Goal: Information Seeking & Learning: Check status

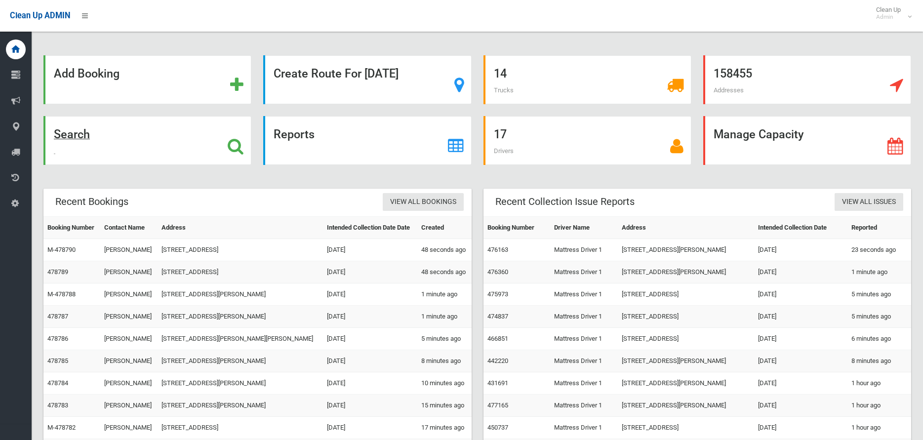
click at [67, 132] on strong "Search" at bounding box center [72, 134] width 36 height 14
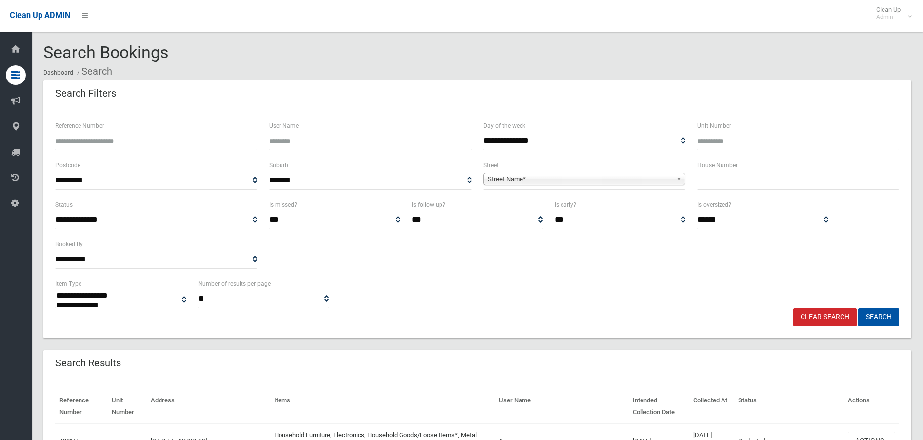
select select
click at [715, 179] on input "text" at bounding box center [799, 180] width 202 height 18
type input "**"
click at [506, 181] on span "Street Name*" at bounding box center [580, 179] width 184 height 12
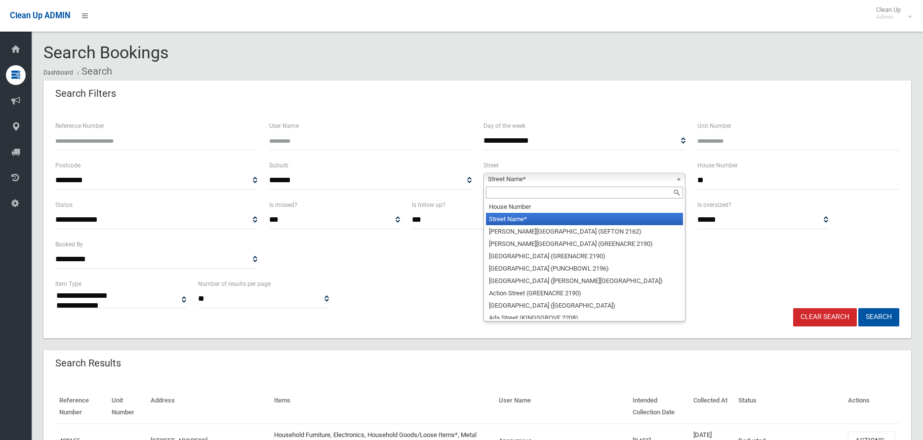
click at [500, 193] on input "text" at bounding box center [584, 193] width 197 height 12
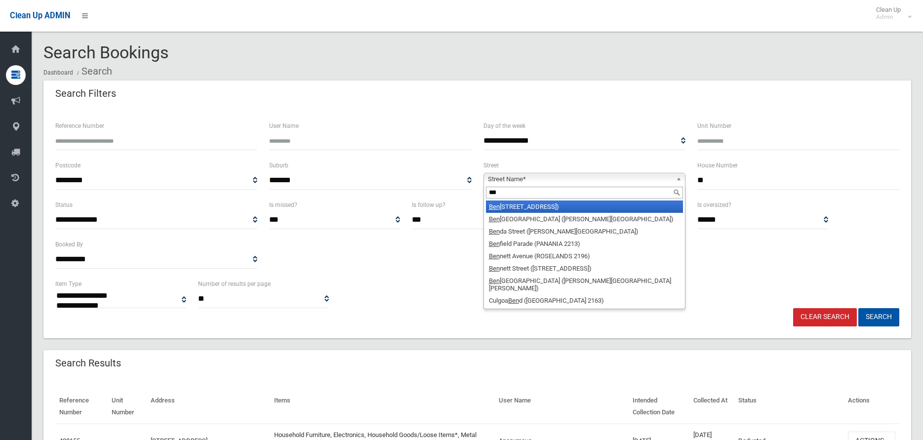
type input "***"
click at [495, 205] on em "Ben" at bounding box center [494, 206] width 11 height 7
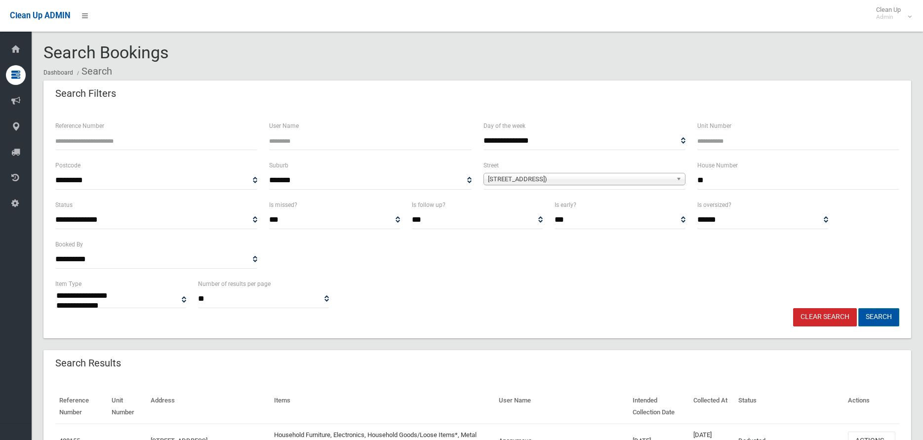
click at [879, 315] on button "Search" at bounding box center [879, 317] width 41 height 18
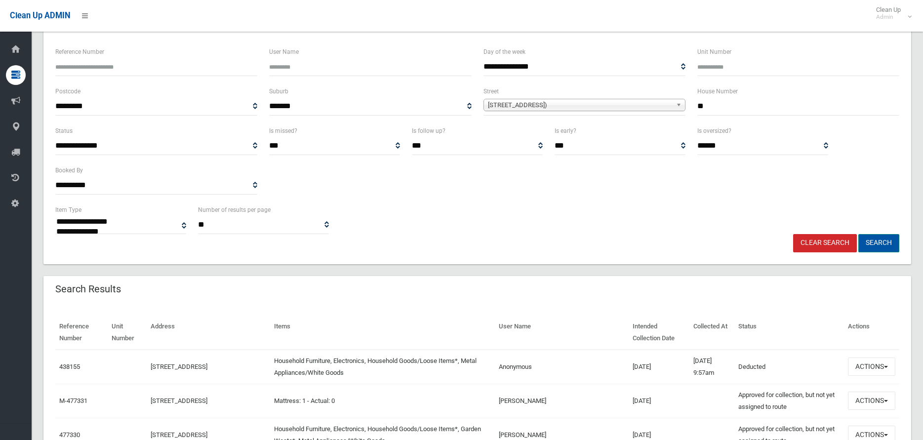
scroll to position [99, 0]
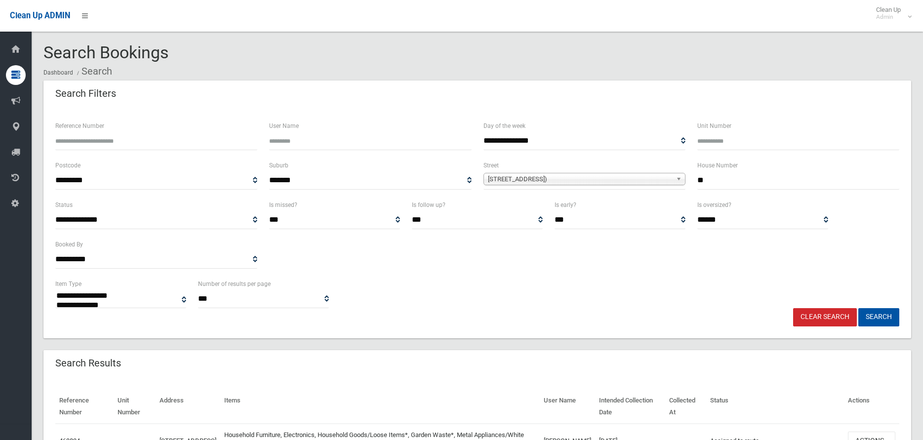
select select
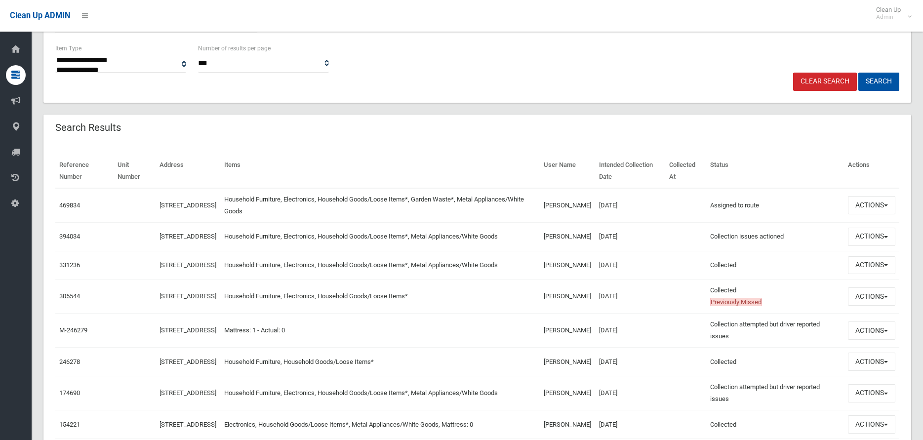
scroll to position [296, 0]
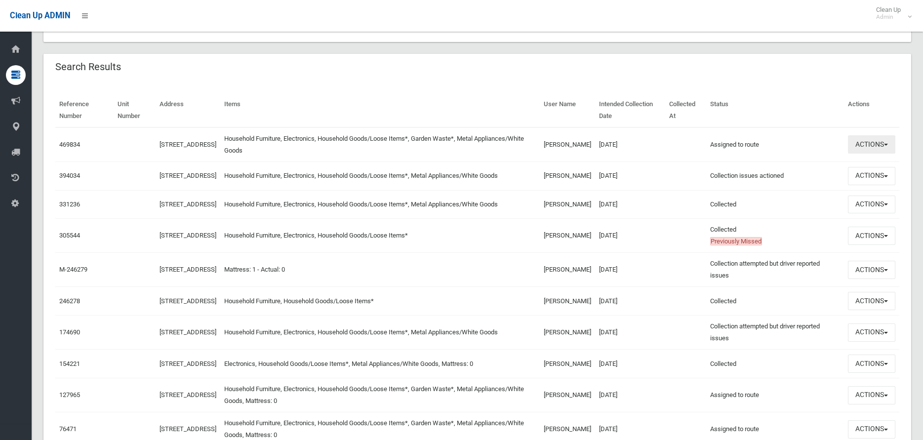
click at [887, 145] on span "button" at bounding box center [886, 145] width 4 height 2
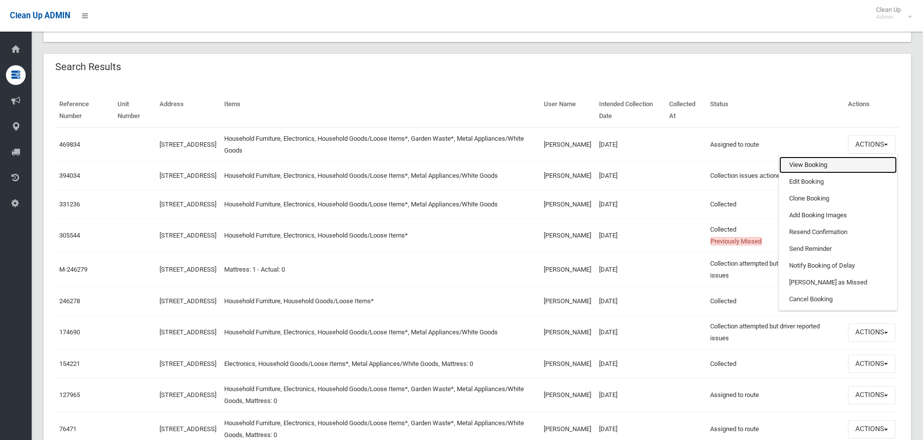
click at [807, 166] on link "View Booking" at bounding box center [839, 165] width 118 height 17
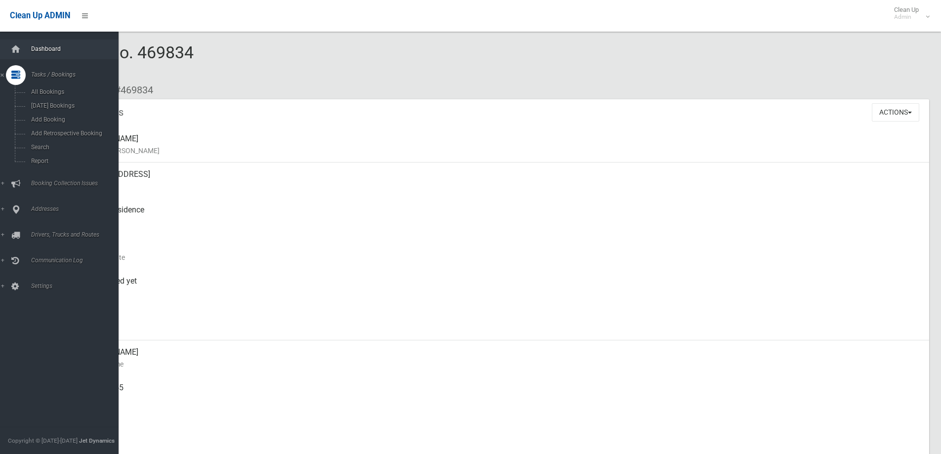
click at [51, 47] on span "Dashboard" at bounding box center [77, 48] width 98 height 7
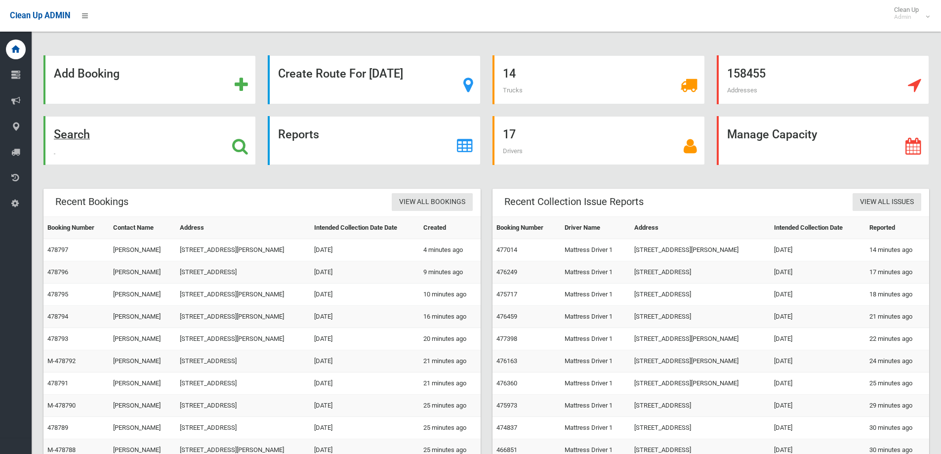
click at [72, 133] on strong "Search" at bounding box center [72, 134] width 36 height 14
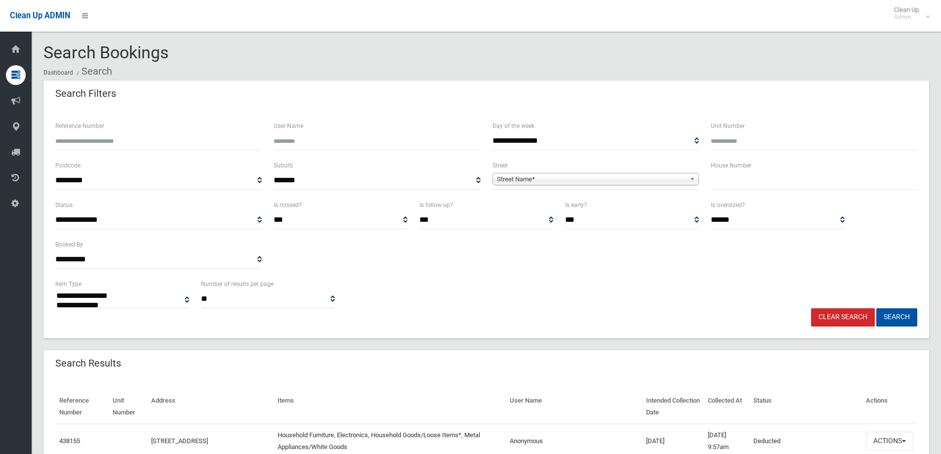
select select
click at [745, 182] on input "text" at bounding box center [814, 180] width 207 height 18
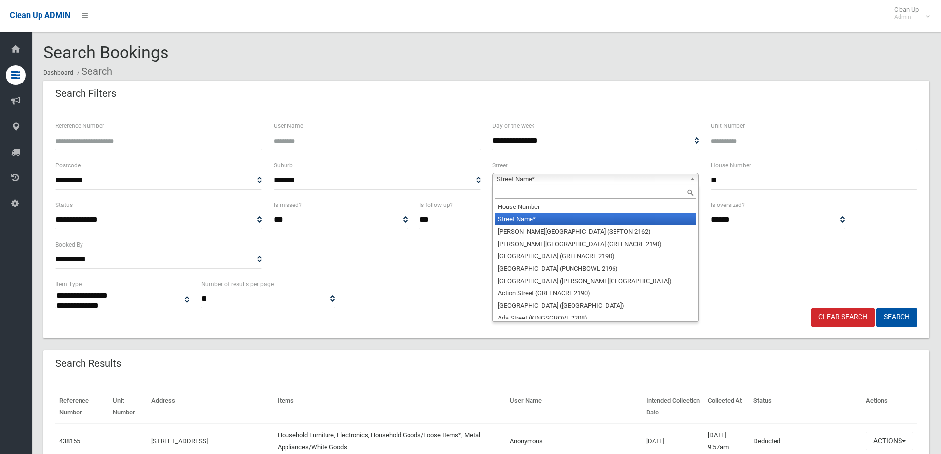
click at [530, 177] on span "Street Name*" at bounding box center [591, 179] width 189 height 12
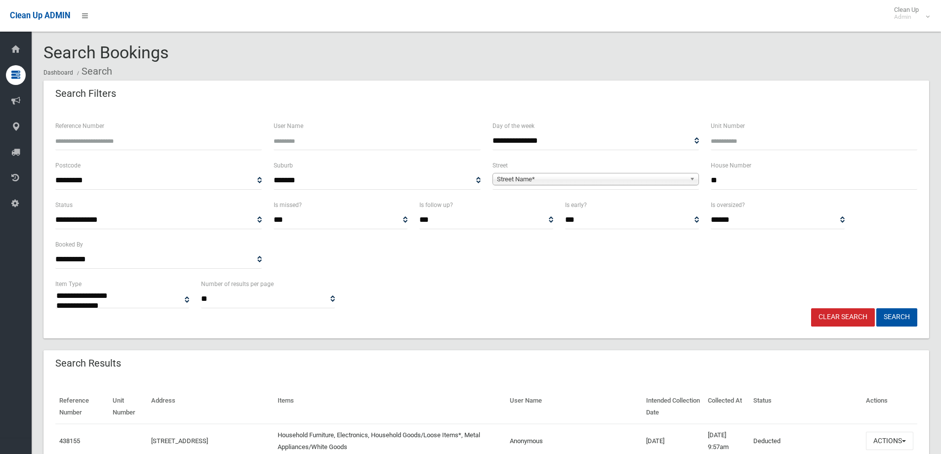
drag, startPoint x: 730, startPoint y: 179, endPoint x: 701, endPoint y: 179, distance: 29.2
click at [701, 179] on div "**********" at bounding box center [486, 180] width 874 height 40
type input "**"
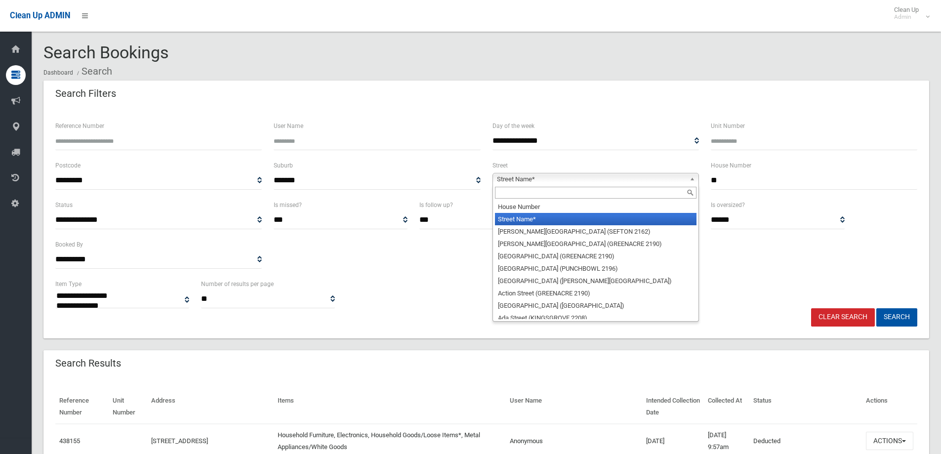
click at [519, 180] on span "Street Name*" at bounding box center [591, 179] width 189 height 12
click at [514, 192] on input "text" at bounding box center [596, 193] width 202 height 12
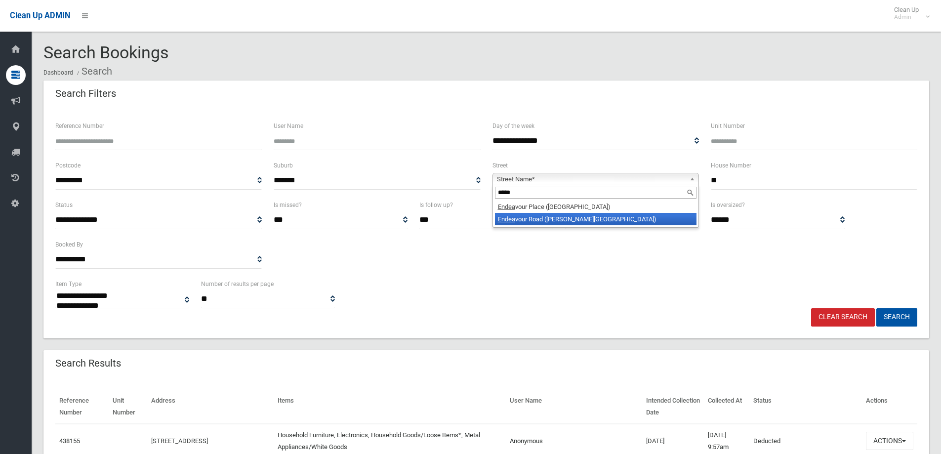
type input "*****"
click at [509, 220] on em "Endea" at bounding box center [506, 218] width 17 height 7
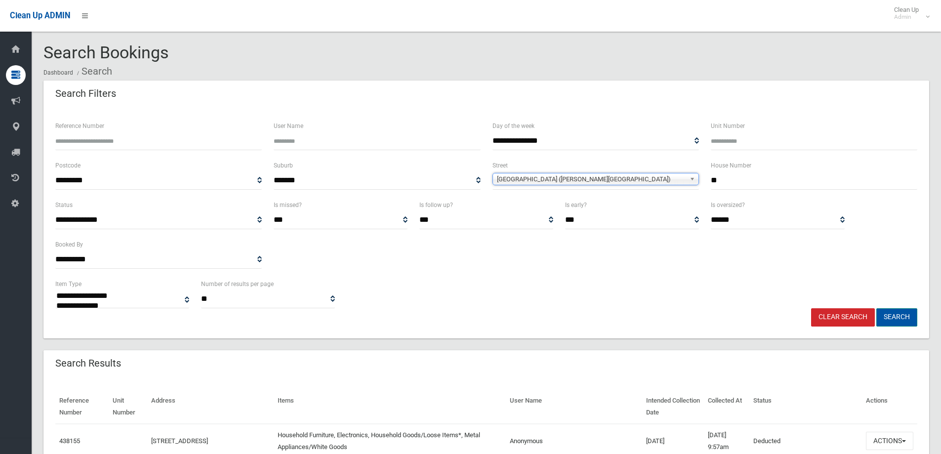
click at [896, 315] on button "Search" at bounding box center [896, 317] width 41 height 18
click at [893, 315] on button "Search" at bounding box center [896, 317] width 41 height 18
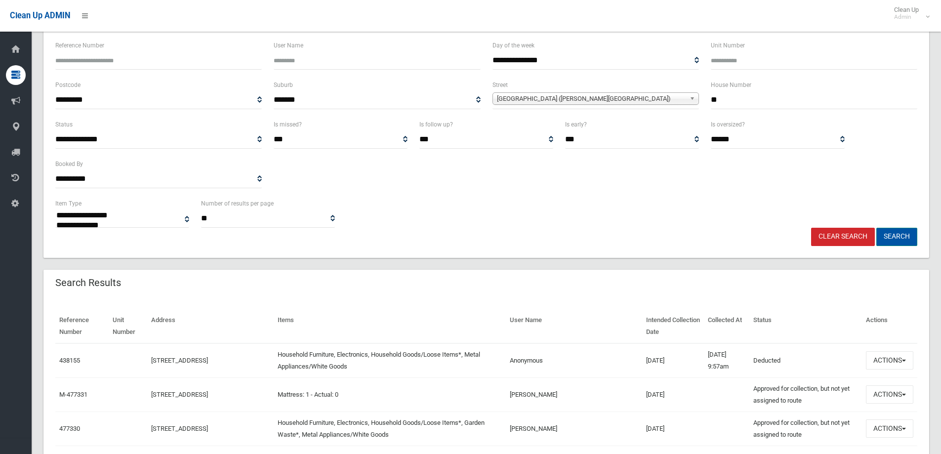
scroll to position [99, 0]
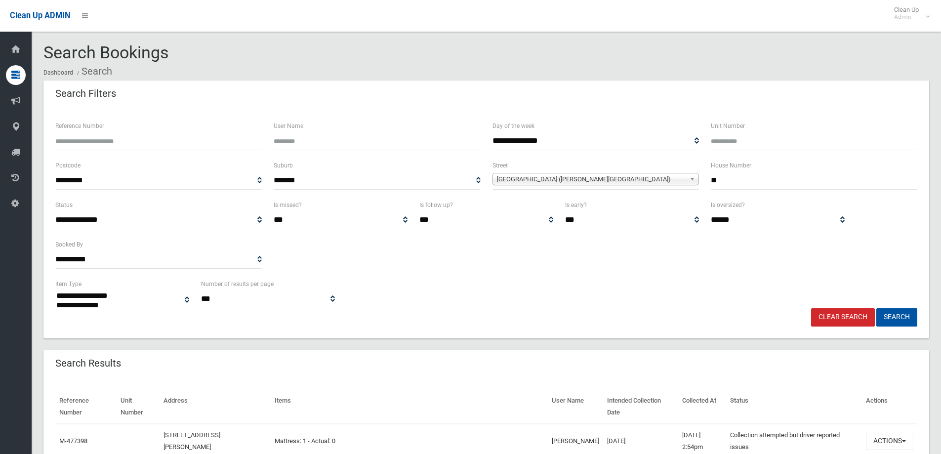
select select
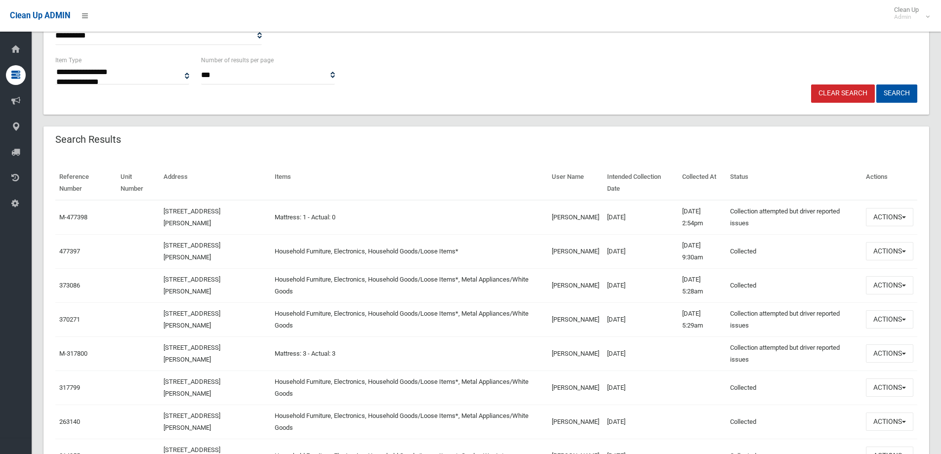
scroll to position [247, 0]
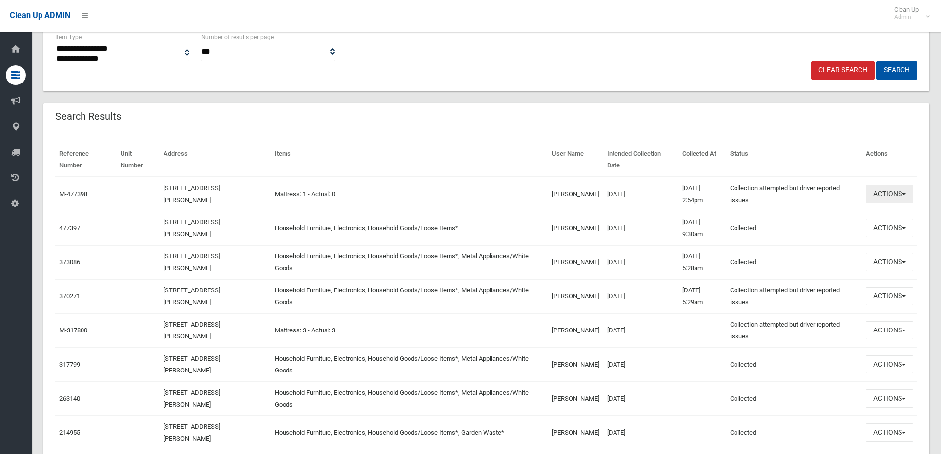
click at [904, 193] on button "Actions" at bounding box center [889, 194] width 47 height 18
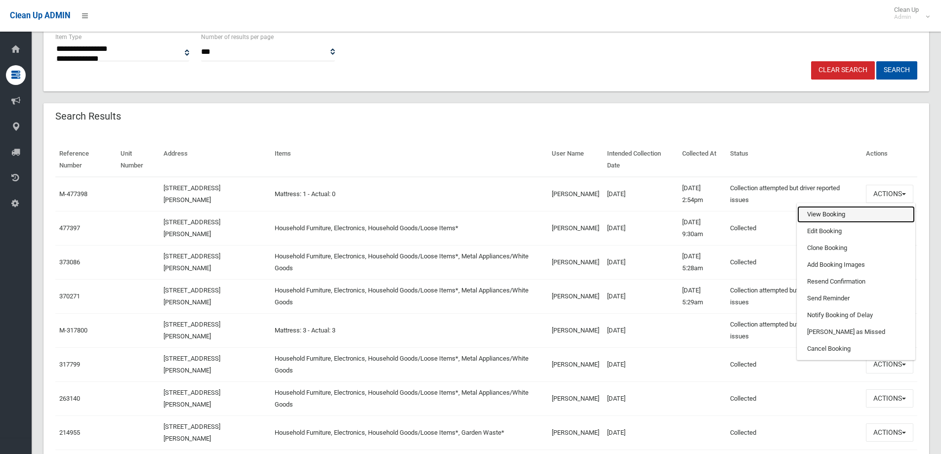
click at [828, 215] on link "View Booking" at bounding box center [856, 214] width 118 height 17
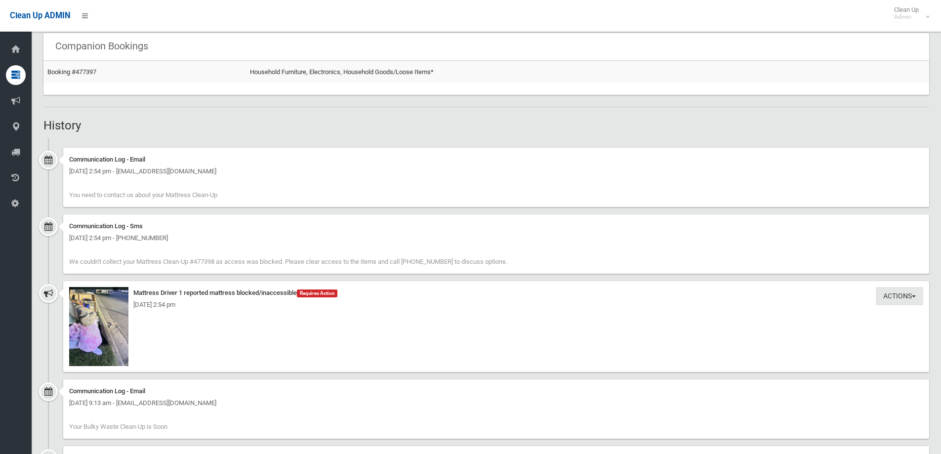
scroll to position [593, 0]
click at [123, 294] on img at bounding box center [98, 325] width 59 height 79
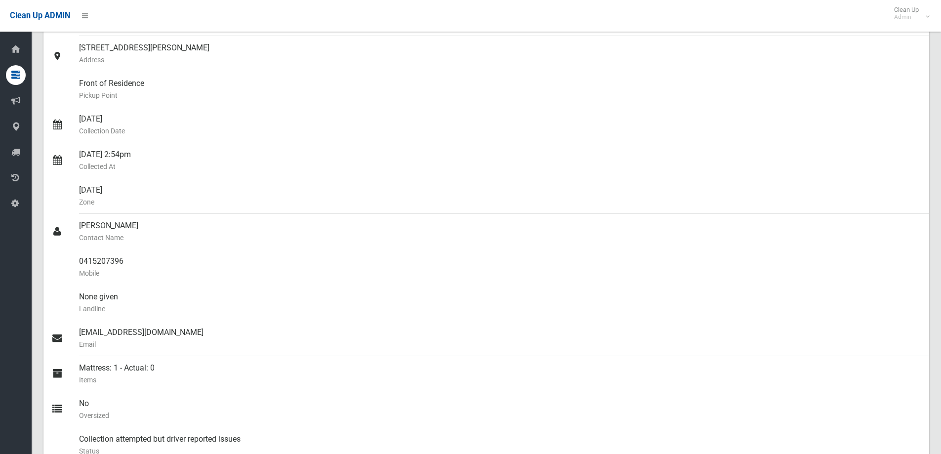
scroll to position [0, 0]
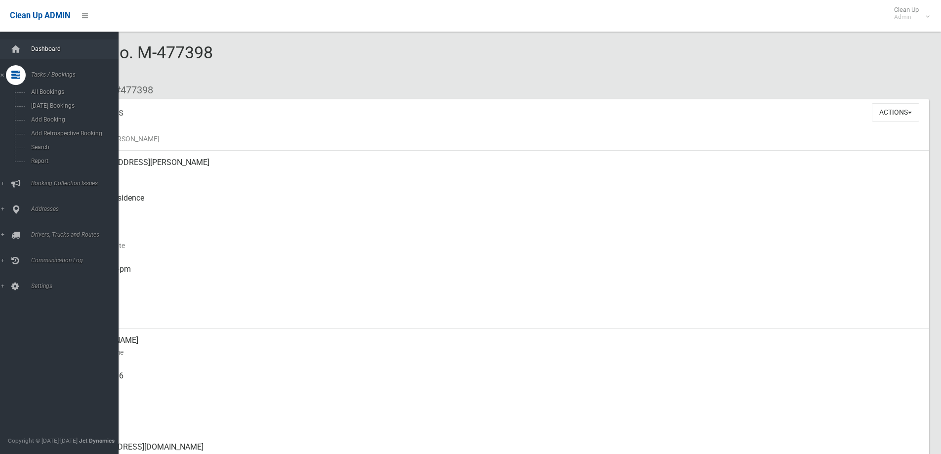
click at [38, 46] on span "Dashboard" at bounding box center [77, 48] width 98 height 7
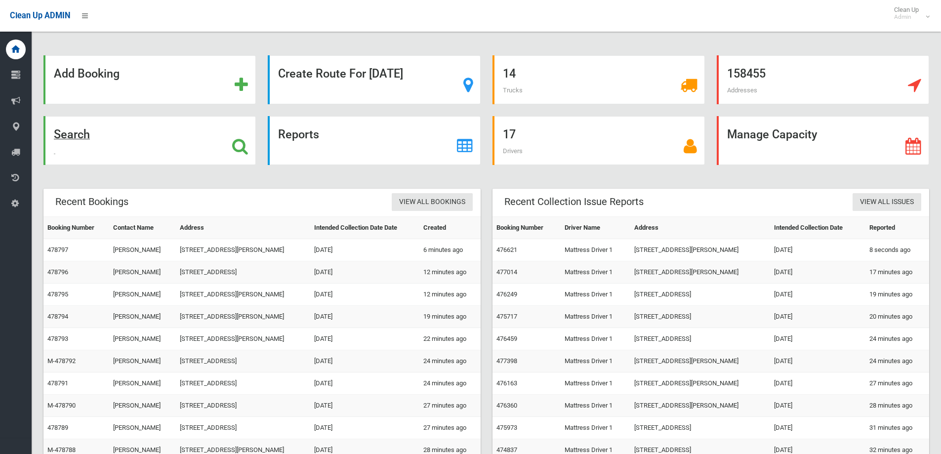
click at [76, 134] on strong "Search" at bounding box center [72, 134] width 36 height 14
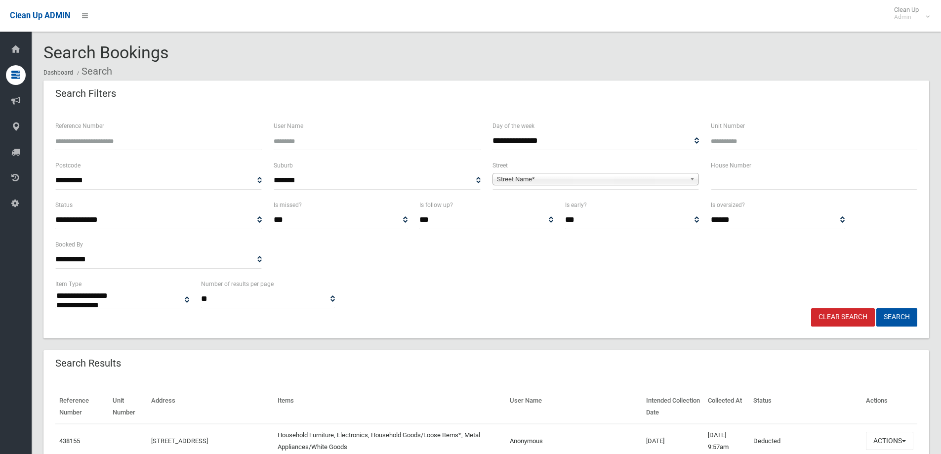
select select
click at [82, 139] on input "Reference Number" at bounding box center [158, 141] width 207 height 18
type input "******"
click at [876, 308] on button "Search" at bounding box center [896, 317] width 41 height 18
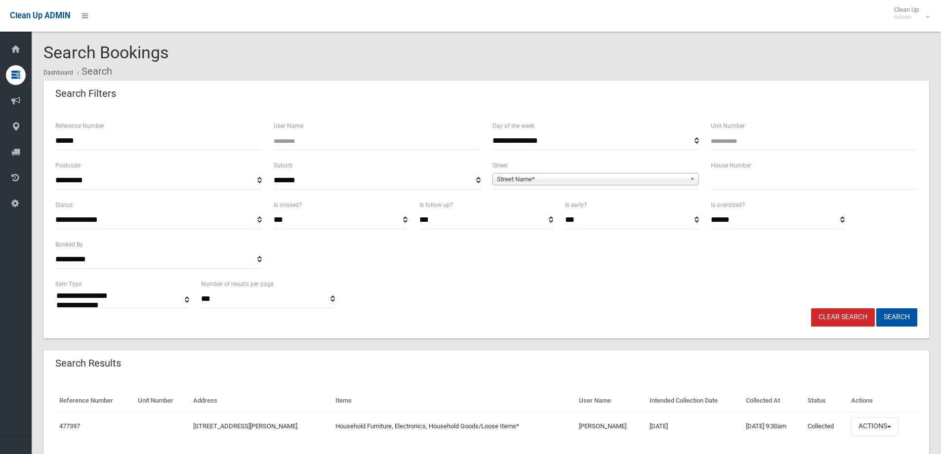
select select
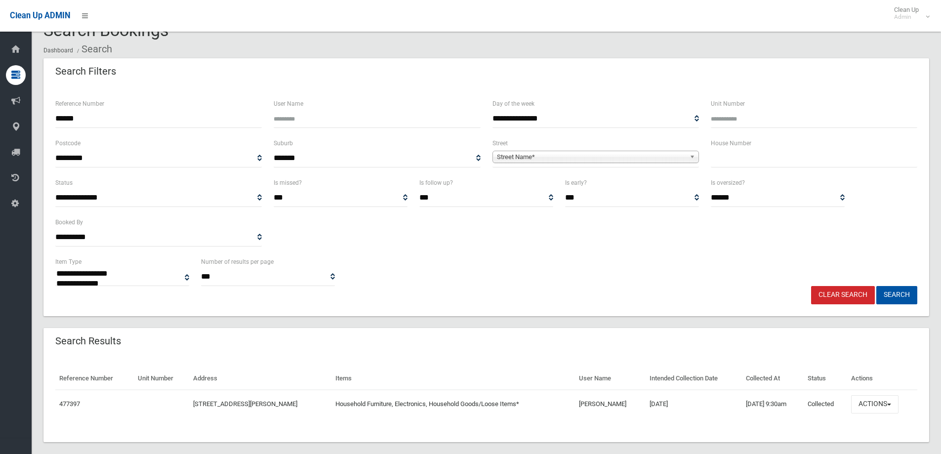
scroll to position [34, 0]
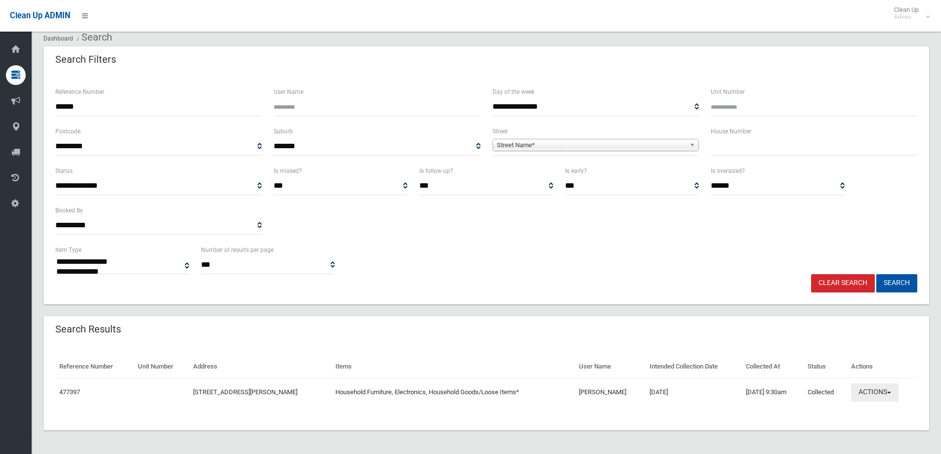
click at [894, 390] on button "Actions" at bounding box center [874, 392] width 47 height 18
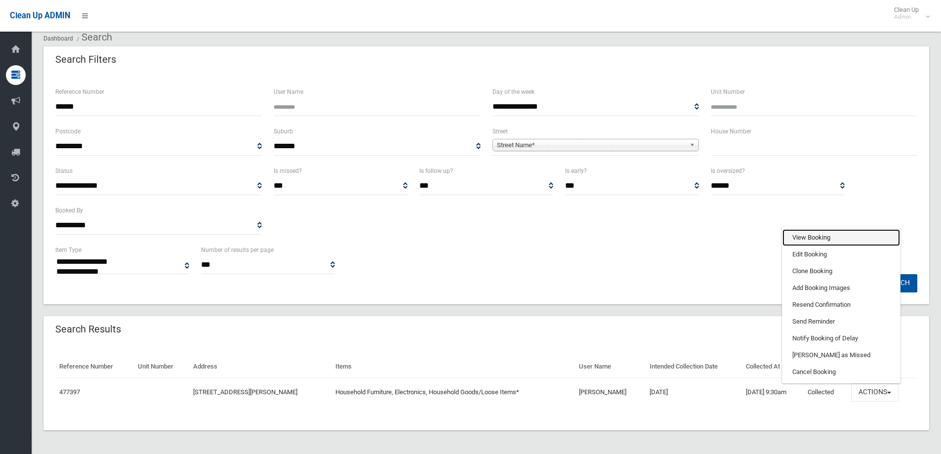
click at [805, 235] on link "View Booking" at bounding box center [842, 237] width 118 height 17
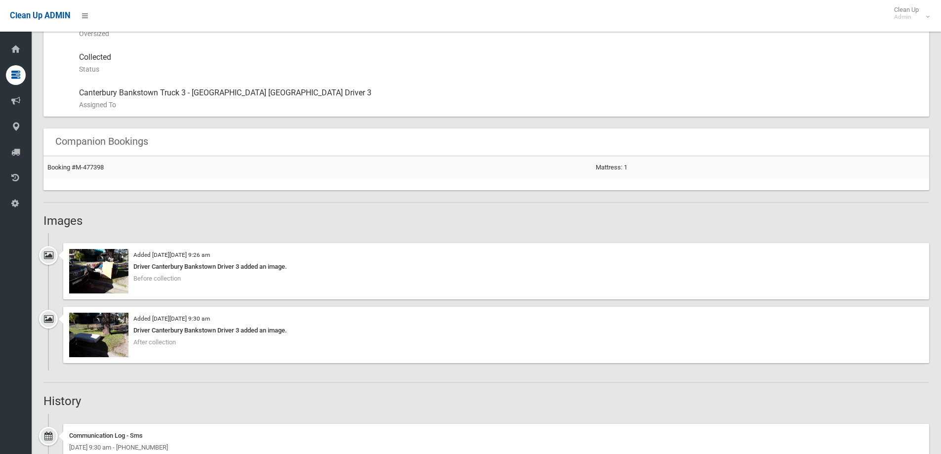
scroll to position [543, 0]
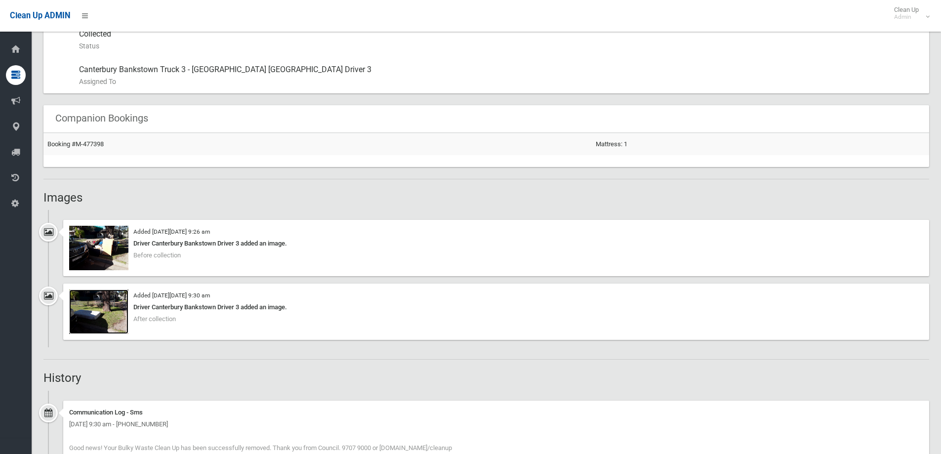
click at [121, 306] on img at bounding box center [98, 312] width 59 height 44
click at [120, 298] on img at bounding box center [98, 312] width 59 height 44
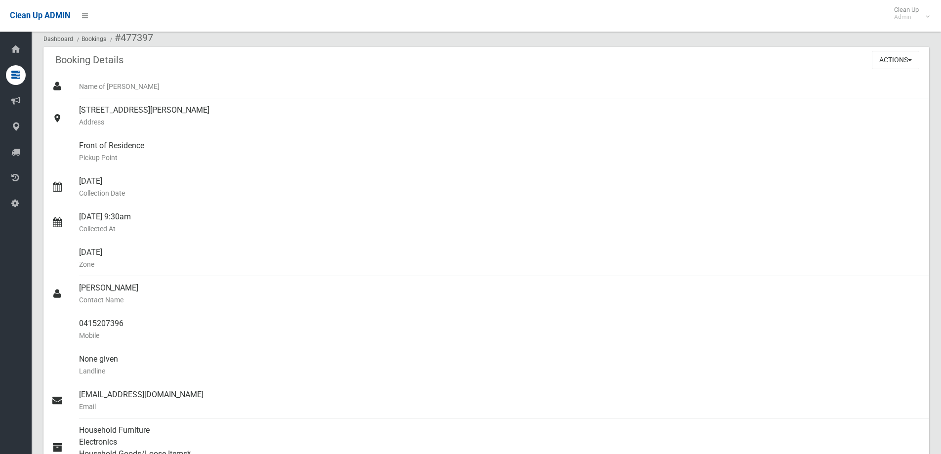
scroll to position [0, 0]
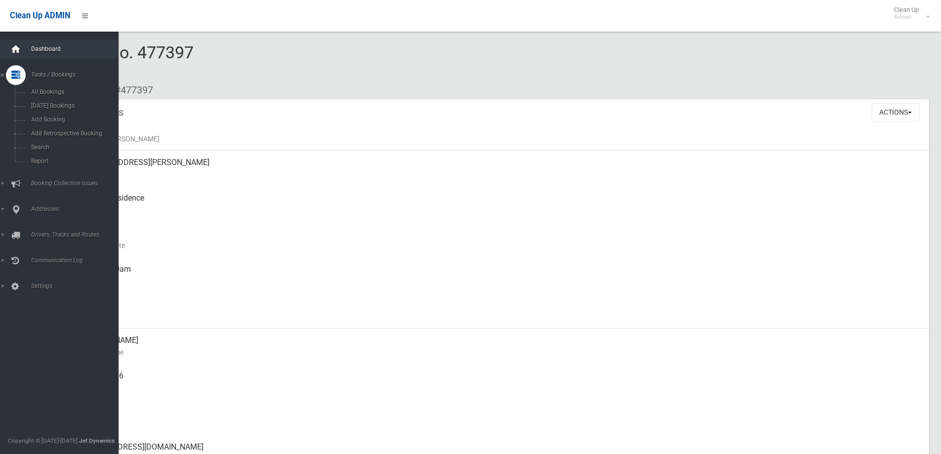
click at [18, 49] on icon at bounding box center [15, 50] width 11 height 20
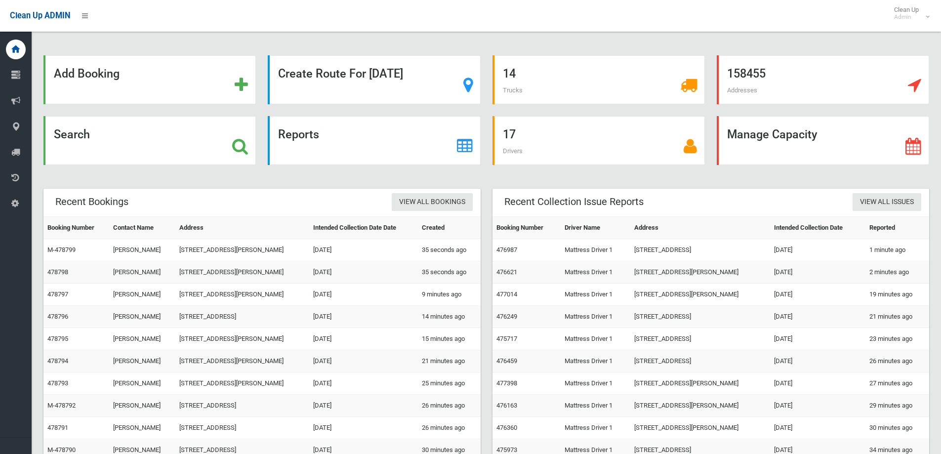
click at [256, 202] on div "Recent Bookings View All Bookings" at bounding box center [261, 203] width 437 height 28
